Goal: Information Seeking & Learning: Learn about a topic

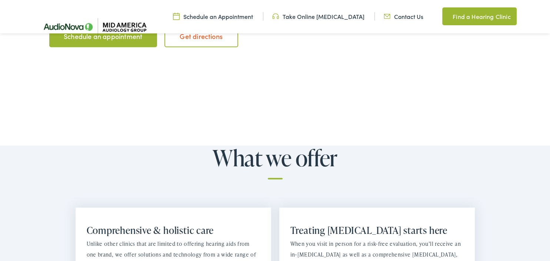
scroll to position [587, 0]
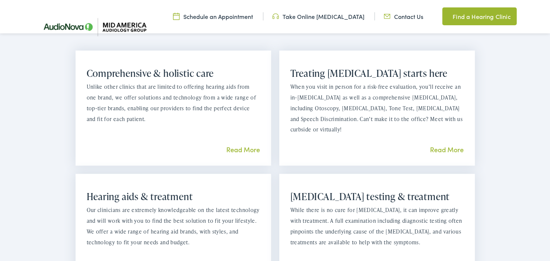
click at [239, 148] on link "Read More" at bounding box center [243, 149] width 34 height 9
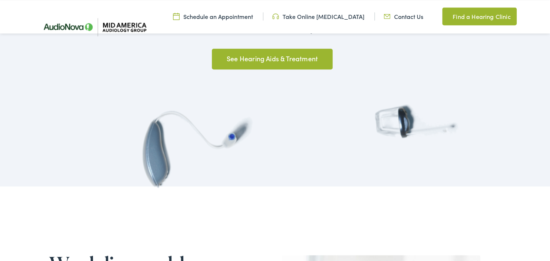
scroll to position [665, 0]
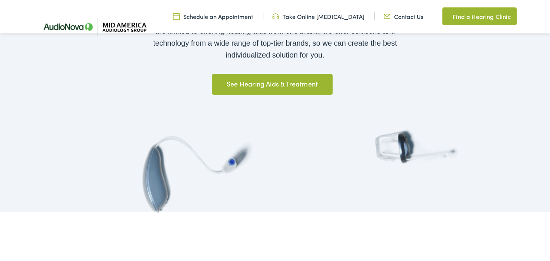
click at [287, 82] on link "See Hearing Aids & Treatment" at bounding box center [272, 84] width 120 height 21
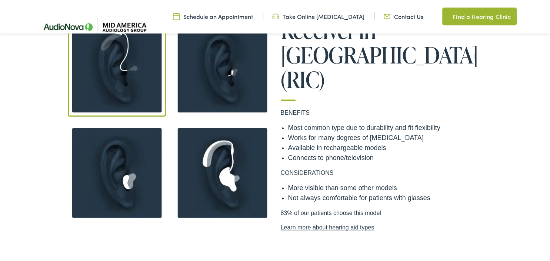
scroll to position [587, 0]
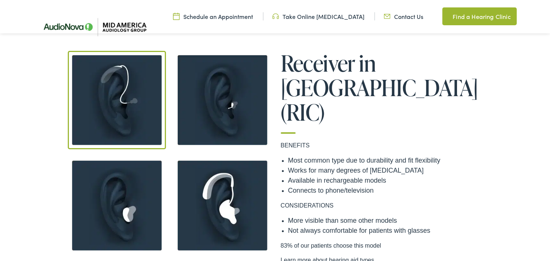
click at [217, 108] on img at bounding box center [222, 100] width 98 height 98
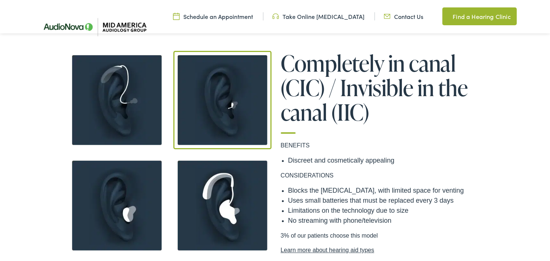
click at [139, 203] on img at bounding box center [117, 205] width 98 height 98
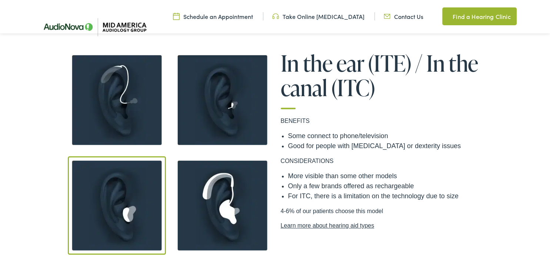
click at [222, 195] on img at bounding box center [222, 205] width 98 height 98
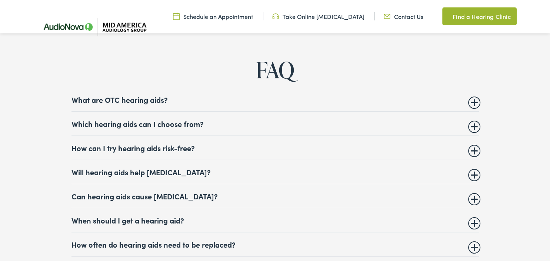
scroll to position [2818, 0]
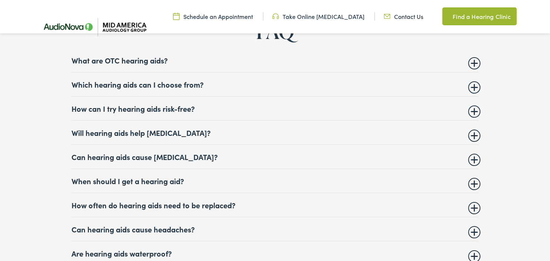
click at [152, 81] on summary "Which hearing aids can I choose from?" at bounding box center [276, 84] width 408 height 9
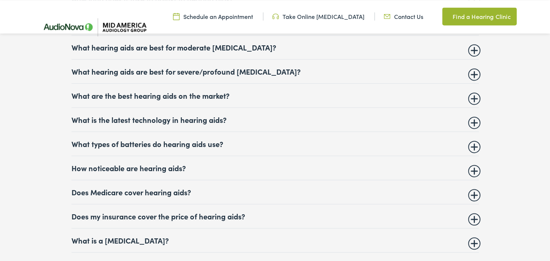
scroll to position [3092, 0]
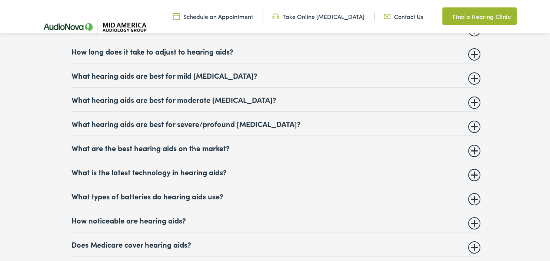
click at [179, 139] on details "What are the best hearing aids on the market? Our clinics get asked this questi…" at bounding box center [276, 148] width 408 height 24
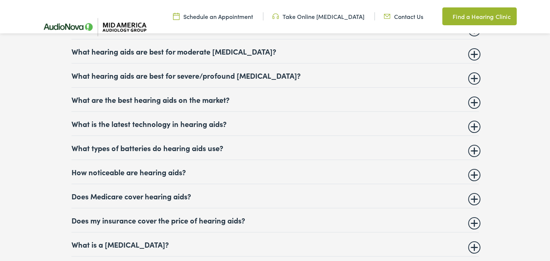
scroll to position [3044, 0]
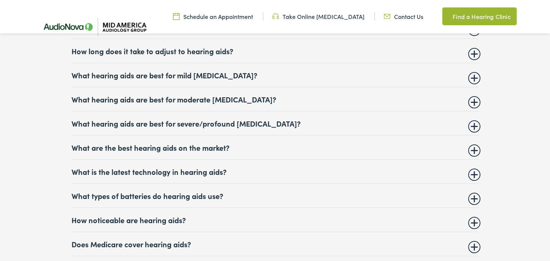
click at [182, 148] on summary "What are the best hearing aids on the market?" at bounding box center [276, 147] width 408 height 9
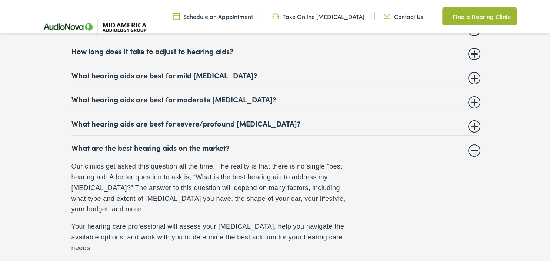
click at [183, 149] on summary "What are the best hearing aids on the market?" at bounding box center [276, 147] width 408 height 9
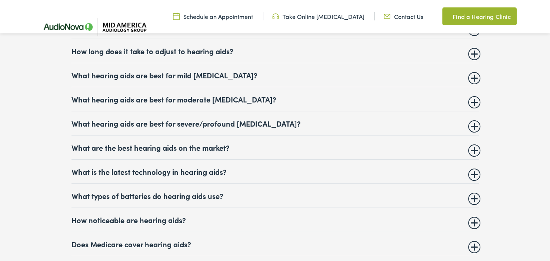
click at [198, 120] on summary "What hearing aids are best for severe/profound hearing loss?" at bounding box center [276, 123] width 408 height 9
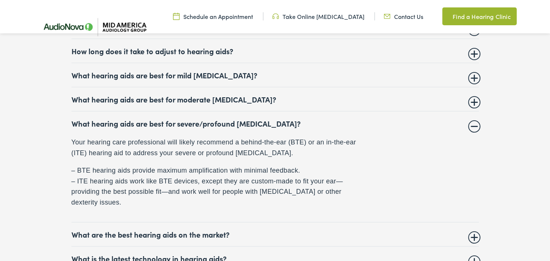
click at [199, 120] on summary "What hearing aids are best for severe/profound hearing loss?" at bounding box center [276, 123] width 408 height 9
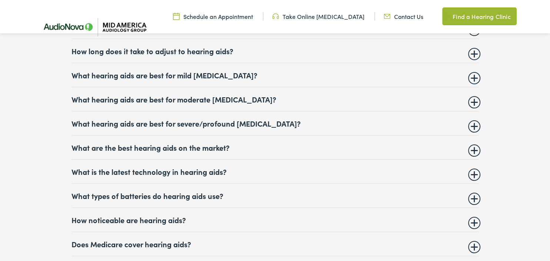
click at [156, 247] on summary "Does Medicare cover hearing aids?" at bounding box center [276, 243] width 408 height 9
click at [155, 241] on summary "Does Medicare cover hearing aids?" at bounding box center [276, 243] width 408 height 9
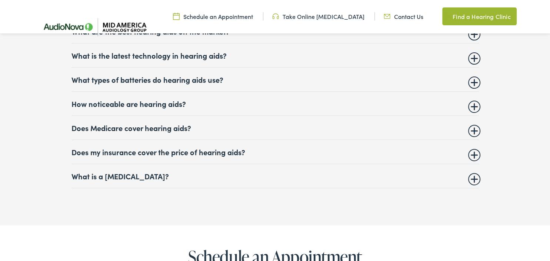
scroll to position [3162, 0]
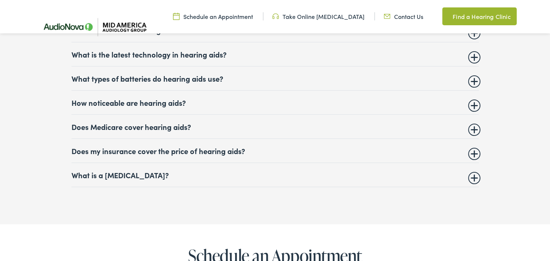
click at [178, 125] on summary "Does Medicare cover hearing aids?" at bounding box center [276, 126] width 408 height 9
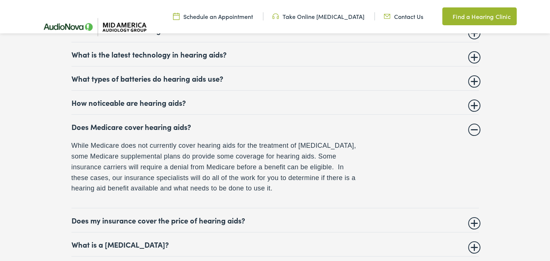
click at [153, 221] on summary "Does my insurance cover the price of hearing aids?" at bounding box center [276, 219] width 408 height 9
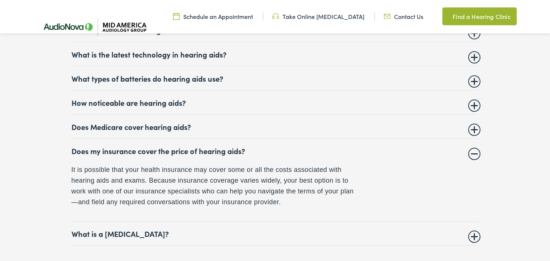
click at [151, 151] on summary "Does my insurance cover the price of hearing aids?" at bounding box center [276, 150] width 408 height 9
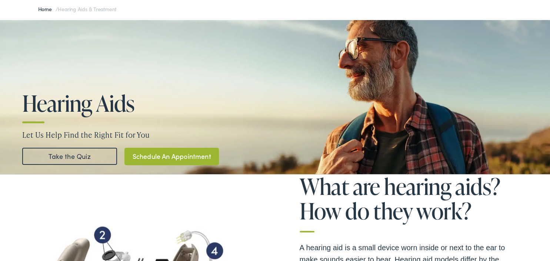
scroll to position [0, 0]
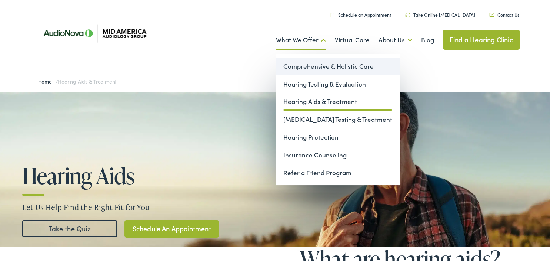
click at [319, 65] on link "Comprehensive & Holistic Care" at bounding box center [338, 66] width 124 height 18
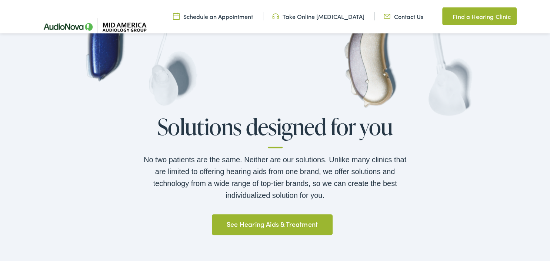
scroll to position [548, 0]
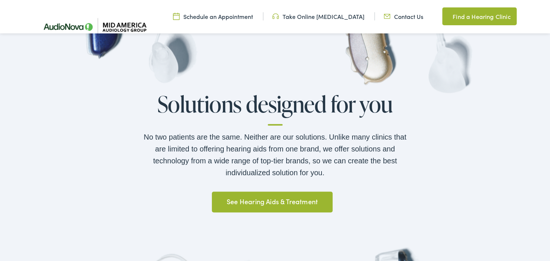
click at [306, 199] on link "See Hearing Aids & Treatment" at bounding box center [272, 201] width 120 height 21
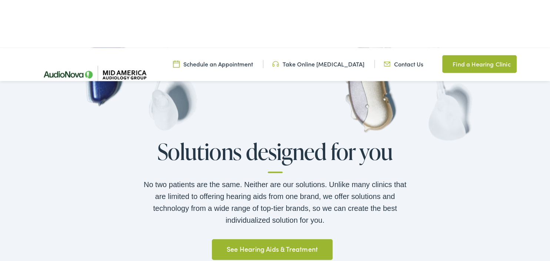
scroll to position [500, 0]
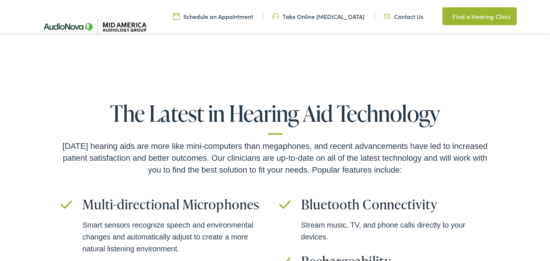
scroll to position [1566, 0]
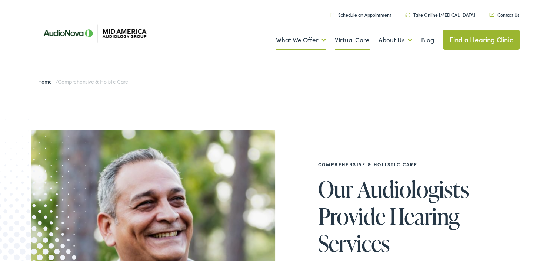
click at [354, 41] on link "Virtual Care" at bounding box center [352, 39] width 35 height 27
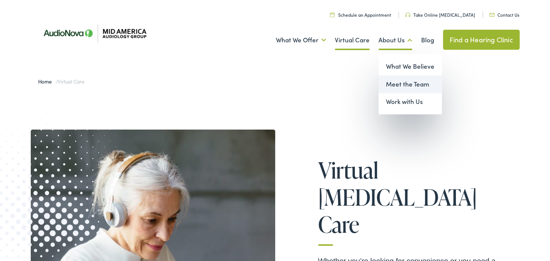
click at [403, 85] on link "Meet the Team" at bounding box center [410, 84] width 63 height 18
